Goal: Transaction & Acquisition: Purchase product/service

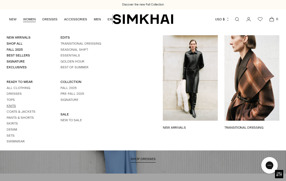
click at [12, 104] on link "Knits" at bounding box center [11, 106] width 9 height 4
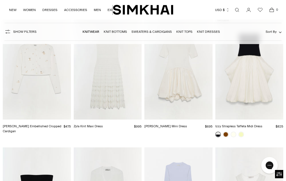
scroll to position [2156, 0]
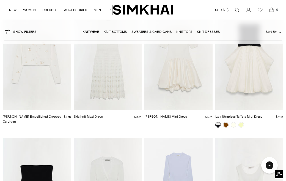
click at [0, 0] on img "Zadie Embellished Cropped Cardigan" at bounding box center [0, 0] width 0 height 0
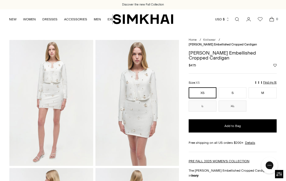
click at [143, 92] on img at bounding box center [138, 103] width 84 height 126
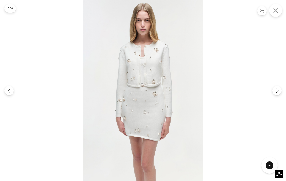
click at [277, 6] on button "Close" at bounding box center [275, 10] width 13 height 13
